Goal: Share content

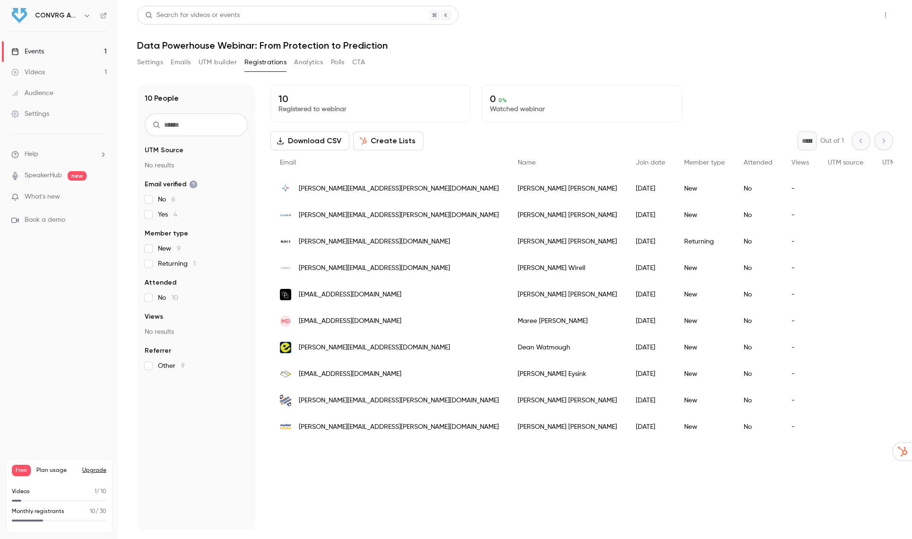
click at [856, 20] on button "Share" at bounding box center [851, 15] width 37 height 19
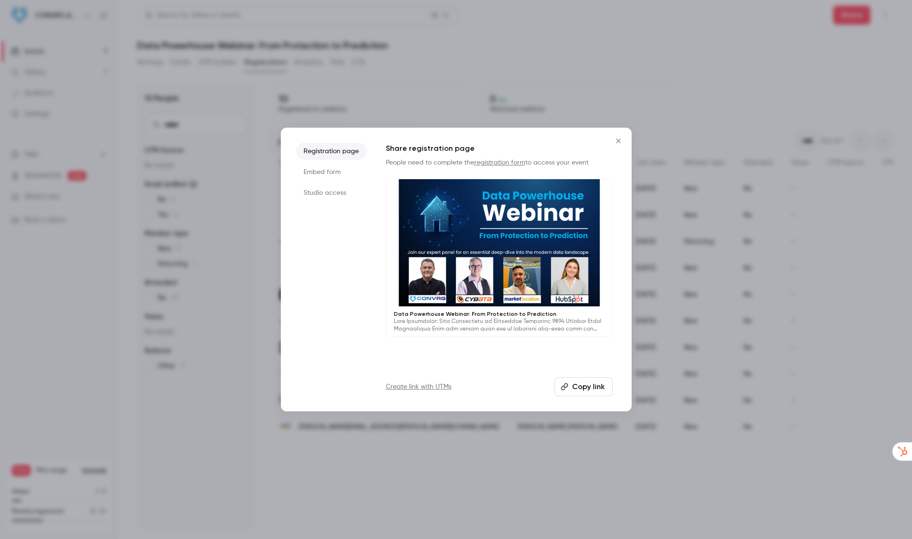
click at [588, 382] on button "Copy link" at bounding box center [584, 386] width 58 height 19
click at [617, 140] on icon "Close" at bounding box center [618, 141] width 11 height 8
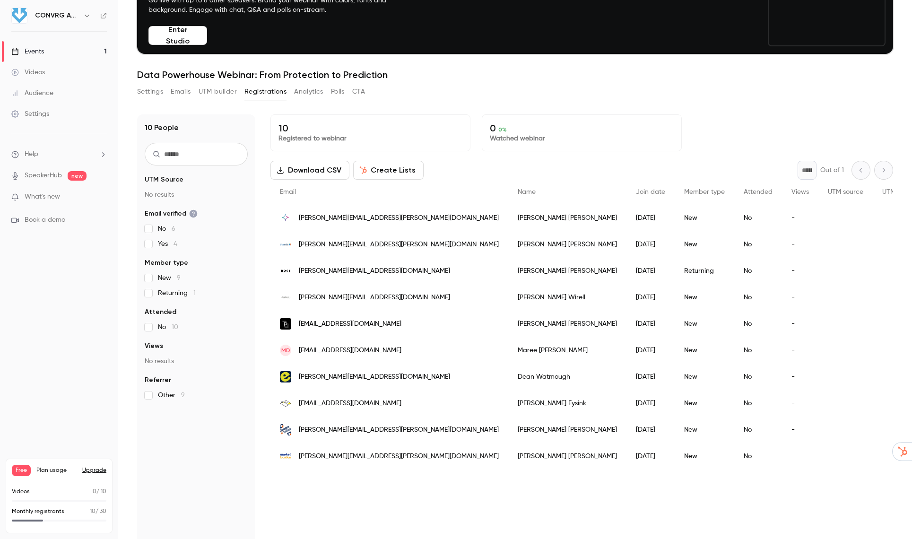
scroll to position [78, 0]
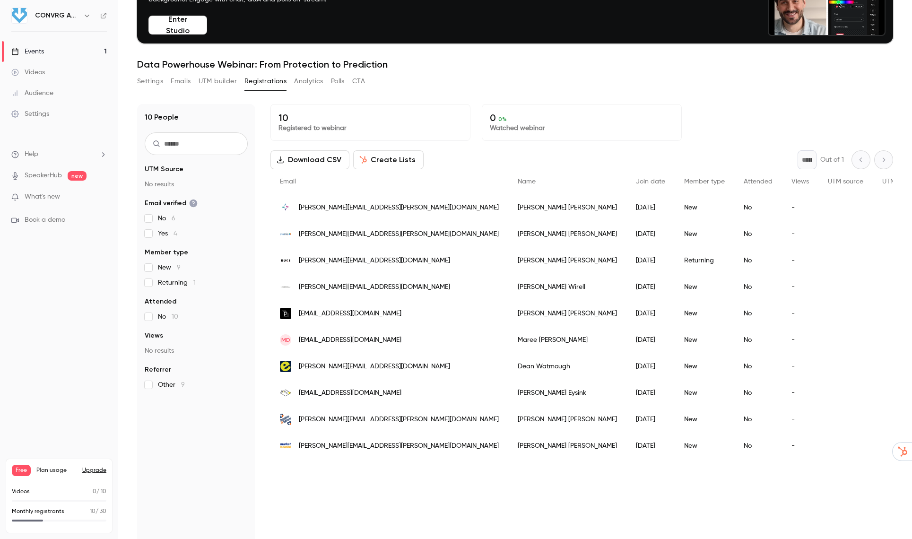
click at [53, 198] on span "What's new" at bounding box center [42, 197] width 35 height 10
click at [785, 44] on div at bounding box center [456, 269] width 912 height 539
click at [770, 83] on div "Settings Emails UTM builder Registrations Analytics Polls CTA" at bounding box center [515, 83] width 756 height 19
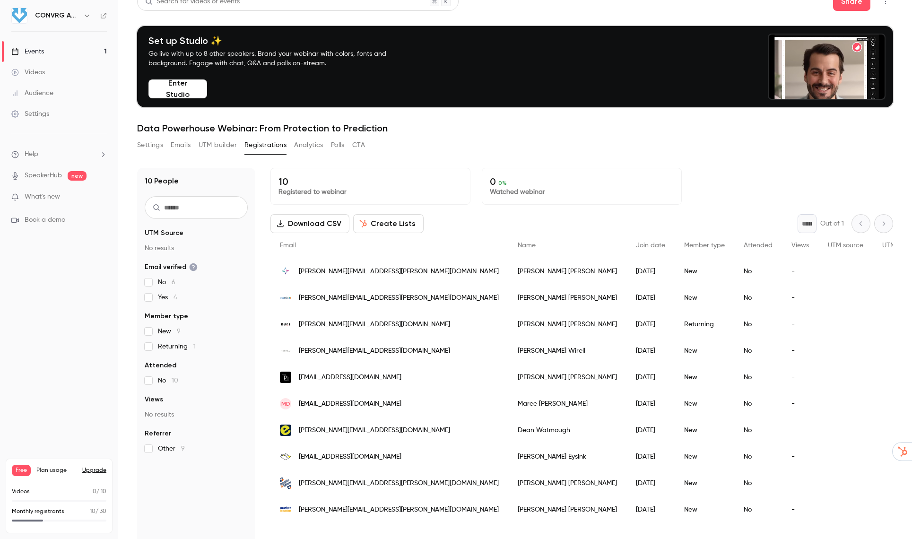
scroll to position [0, 0]
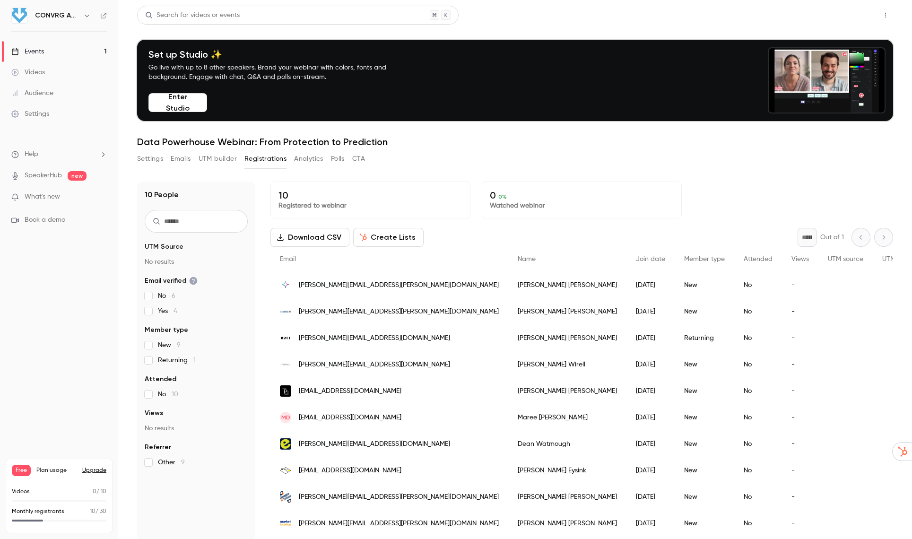
click at [848, 23] on button "Share" at bounding box center [851, 15] width 37 height 19
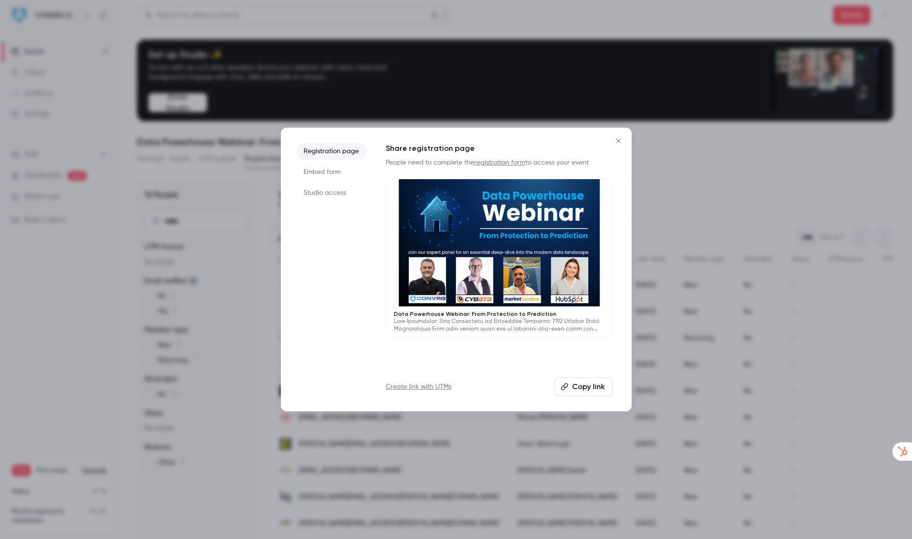
click at [583, 387] on button "Copy link" at bounding box center [584, 386] width 58 height 19
click at [551, 60] on div at bounding box center [456, 269] width 912 height 539
